Goal: Task Accomplishment & Management: Use online tool/utility

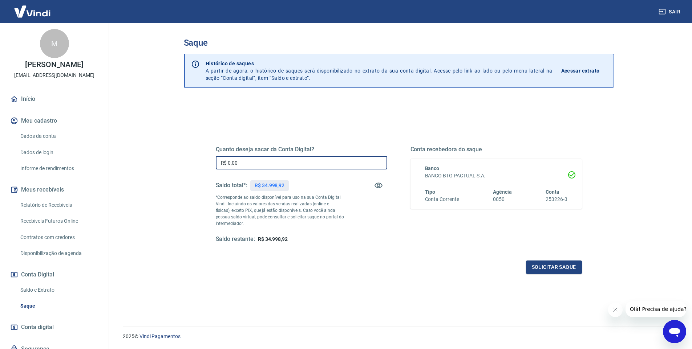
click at [303, 158] on input "R$ 0,00" at bounding box center [301, 162] width 171 height 13
type input "R$ 34.998,92"
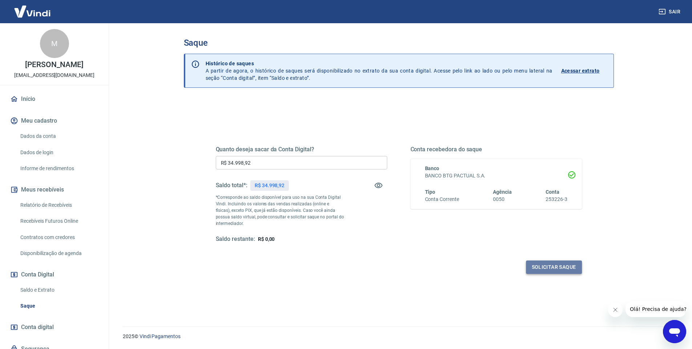
click at [545, 264] on button "Solicitar saque" at bounding box center [554, 267] width 56 height 13
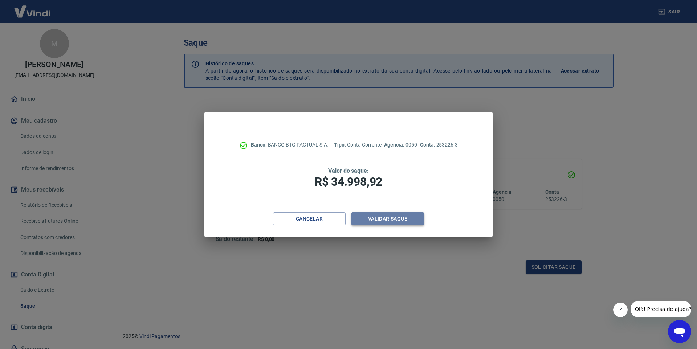
click at [408, 220] on button "Validar saque" at bounding box center [388, 219] width 73 height 13
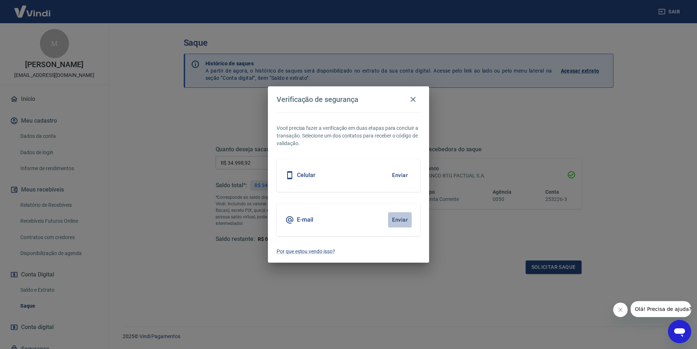
click at [394, 222] on button "Enviar" at bounding box center [400, 220] width 24 height 15
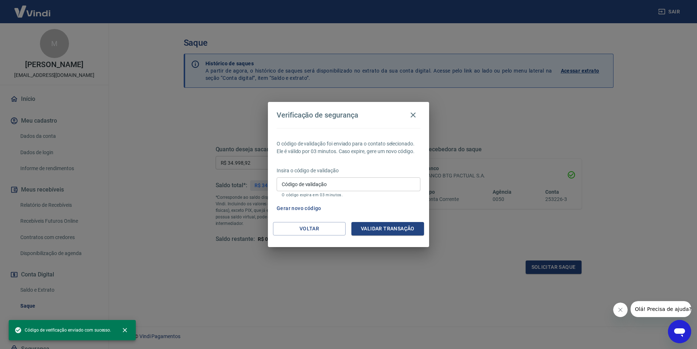
click at [325, 177] on div "Insira o código de validação Código de validação Código de validação O código e…" at bounding box center [349, 183] width 144 height 32
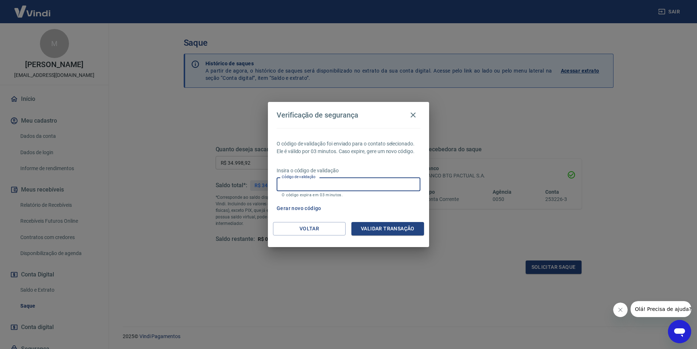
click at [326, 183] on input "Código de validação" at bounding box center [349, 184] width 144 height 13
paste input "622258"
type input "622258"
click at [378, 231] on button "Validar transação" at bounding box center [388, 228] width 73 height 13
